Goal: Information Seeking & Learning: Learn about a topic

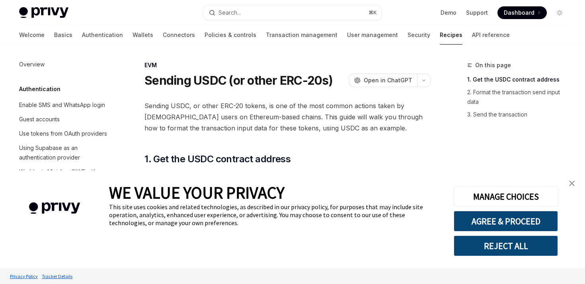
scroll to position [1031, 0]
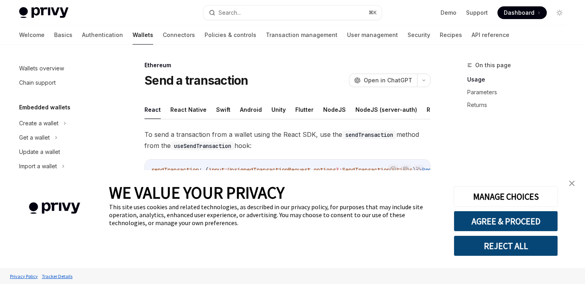
scroll to position [119, 0]
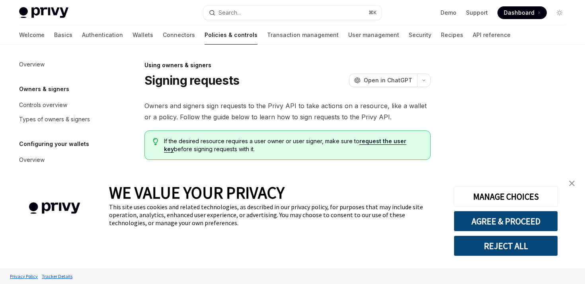
scroll to position [191, 0]
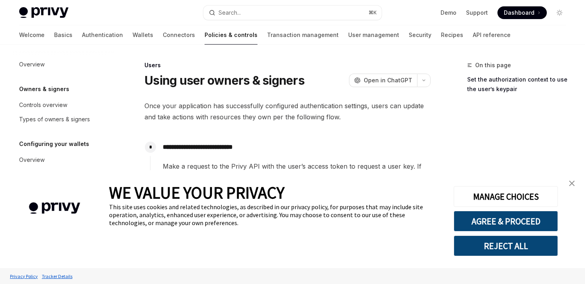
scroll to position [122, 0]
